Goal: Information Seeking & Learning: Learn about a topic

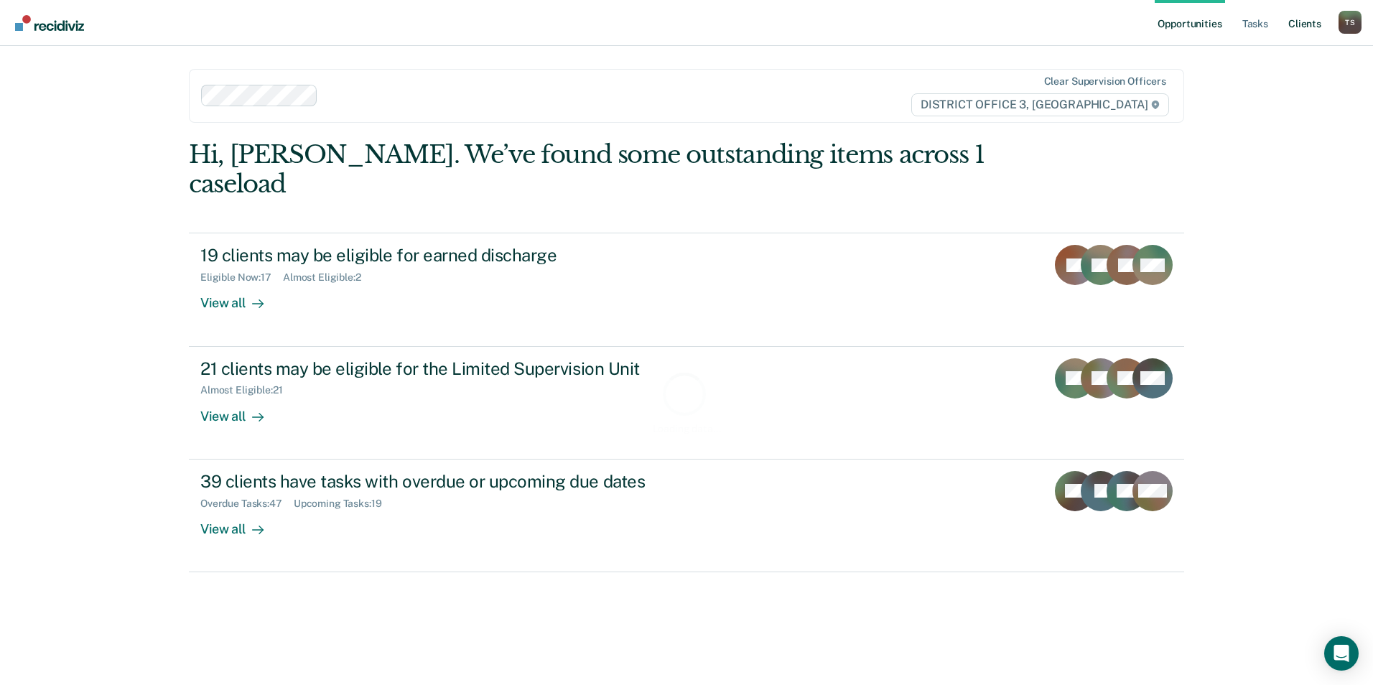
click at [1304, 24] on link "Client s" at bounding box center [1304, 23] width 39 height 46
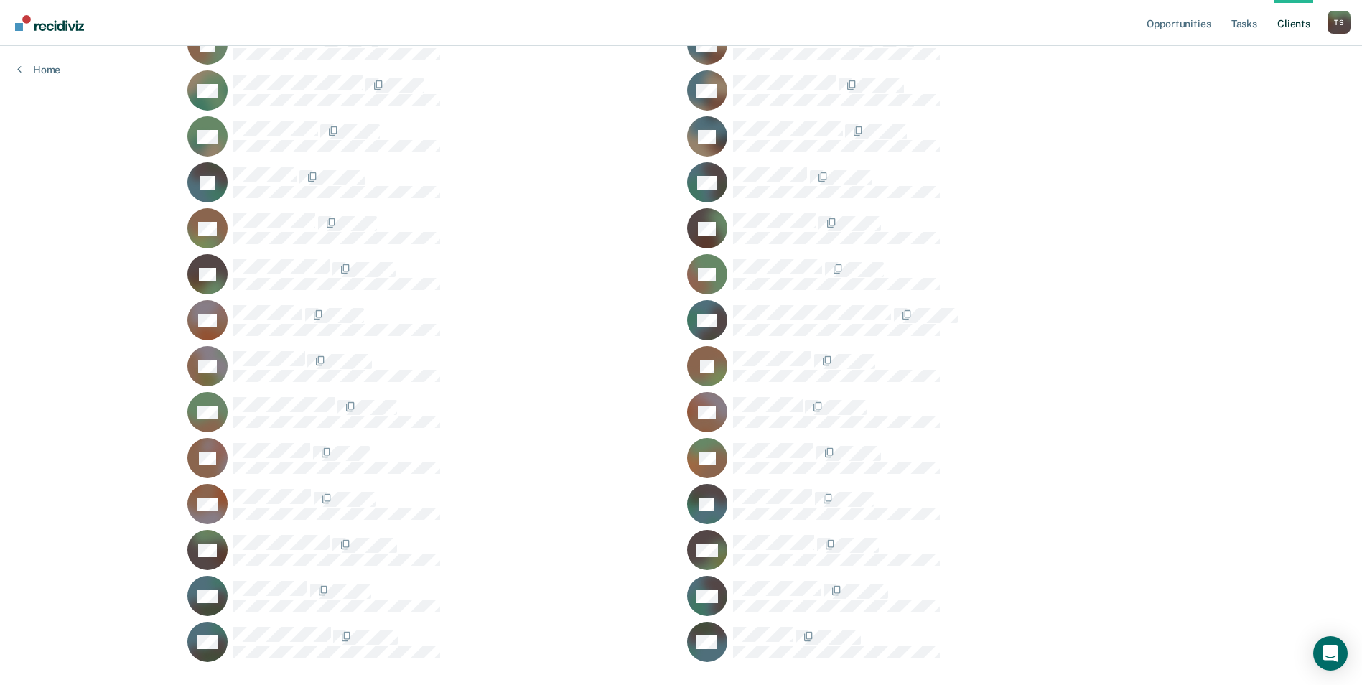
scroll to position [1346, 0]
